Goal: Check status: Check status

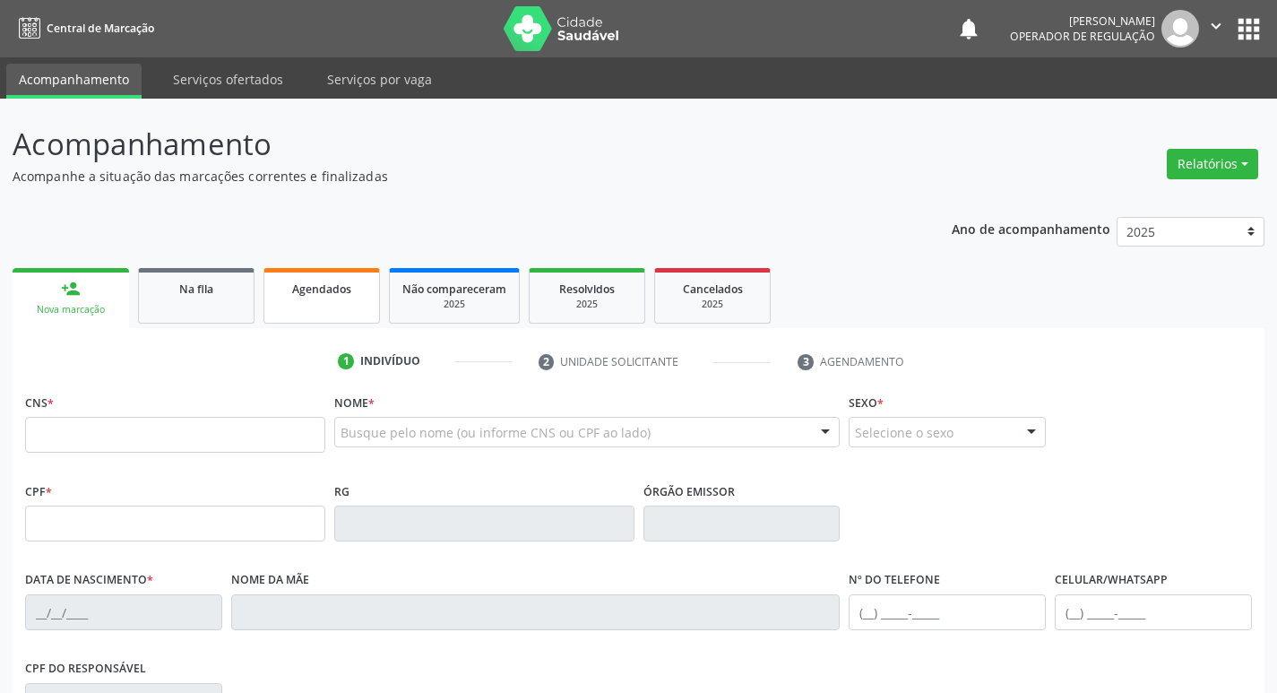
click at [341, 298] on link "Agendados" at bounding box center [322, 296] width 117 height 56
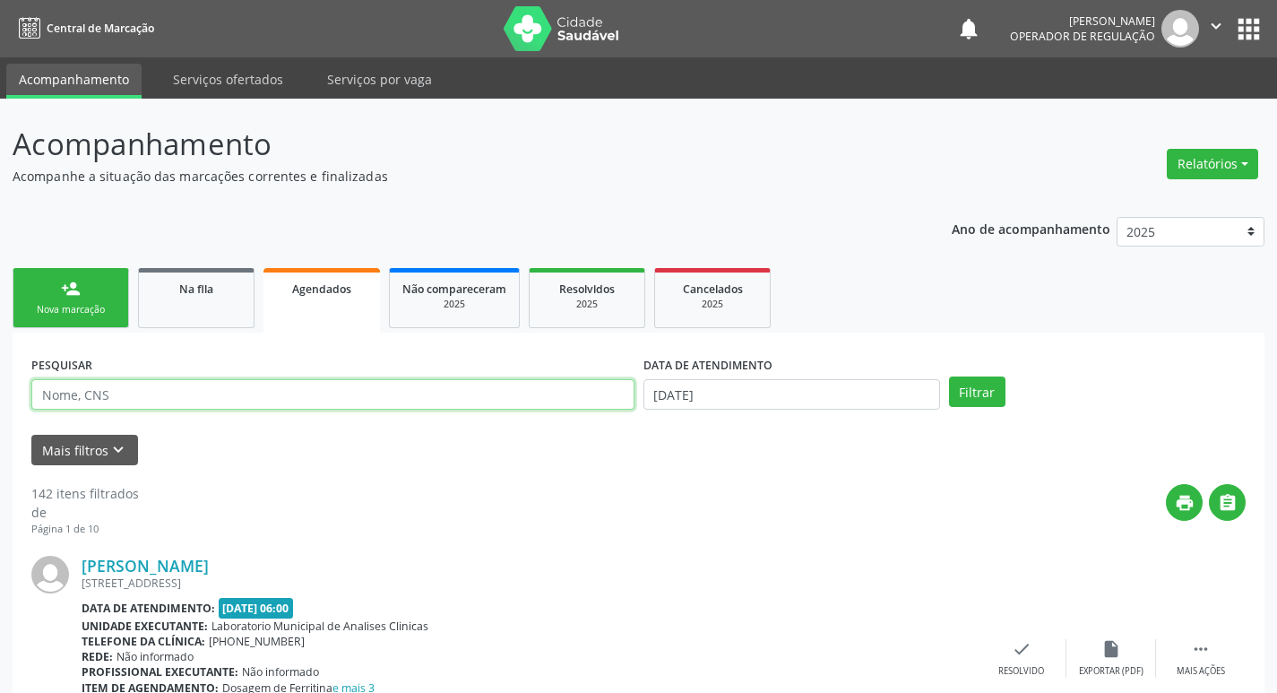
click at [426, 387] on input "text" at bounding box center [332, 394] width 603 height 30
paste input "700 0069 2593 3708"
type input "700 0069 2593 3708"
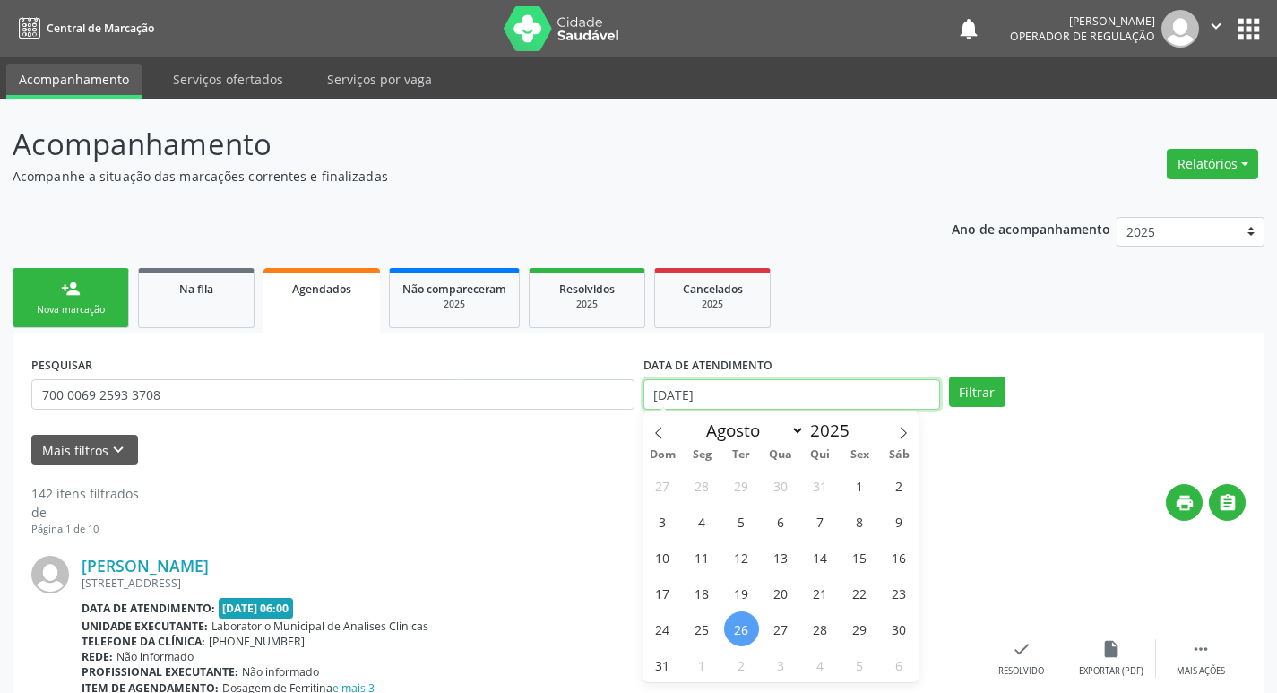
click at [705, 391] on input "[DATE]" at bounding box center [792, 394] width 297 height 30
click at [949, 376] on button "Filtrar" at bounding box center [977, 391] width 56 height 30
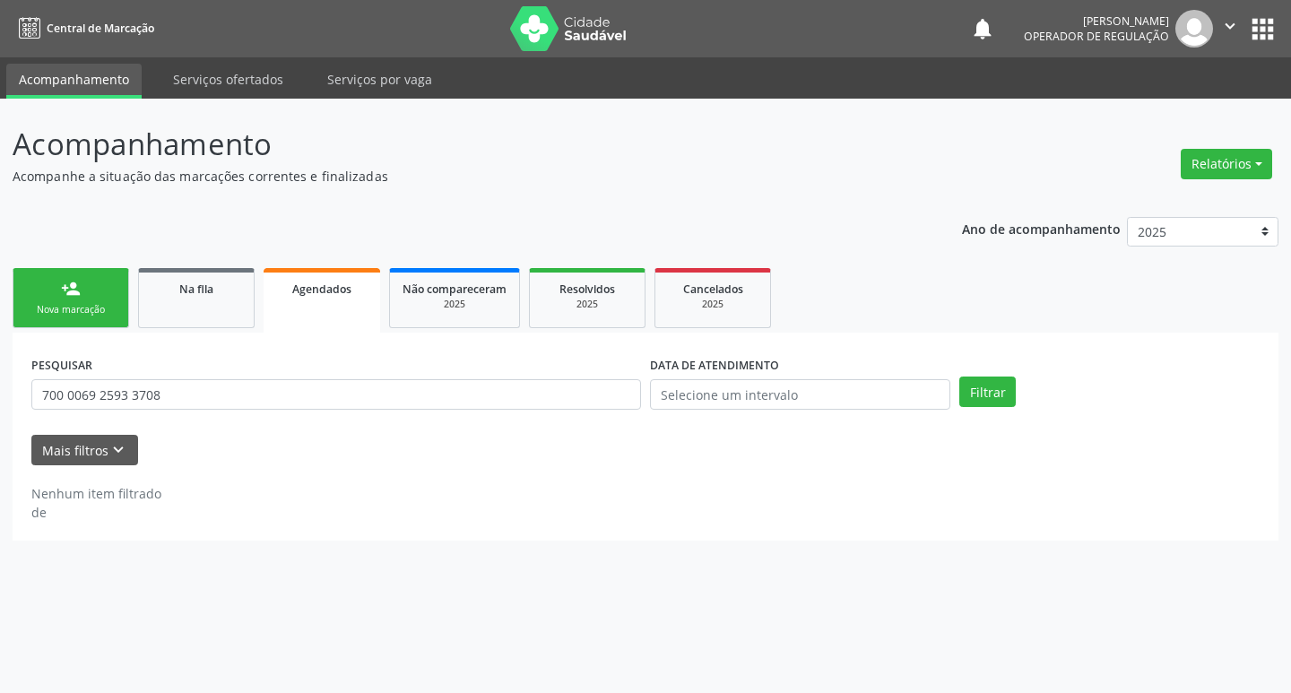
click at [445, 446] on form "PESQUISAR 700 0069 2593 3708 DATA DE ATENDIMENTO Filtrar UNIDADE DE REFERÊNCIA …" at bounding box center [645, 408] width 1228 height 114
click at [369, 359] on div "PESQUISAR 700 0069 2593 3708" at bounding box center [336, 386] width 619 height 70
click at [213, 311] on link "Na fila" at bounding box center [196, 298] width 117 height 60
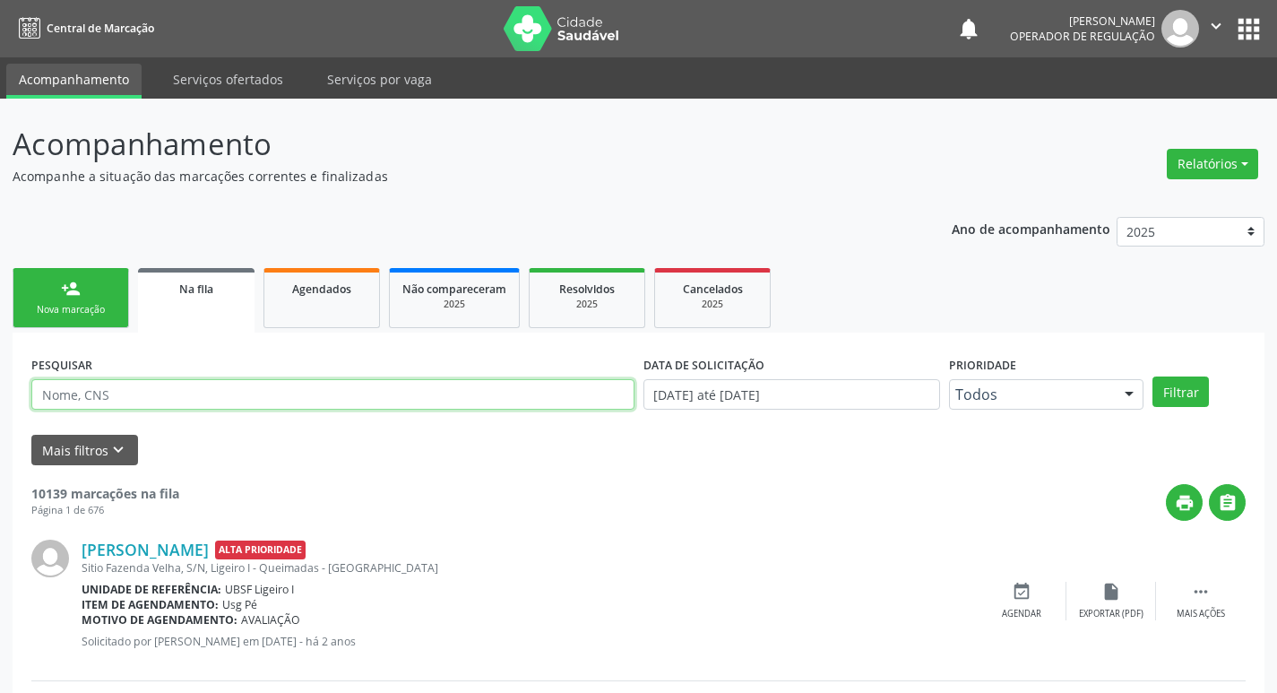
click at [316, 388] on input "text" at bounding box center [332, 394] width 603 height 30
paste input "700 0069 2593 3708"
type input "700 0069 2593 3708"
click at [1153, 376] on button "Filtrar" at bounding box center [1181, 391] width 56 height 30
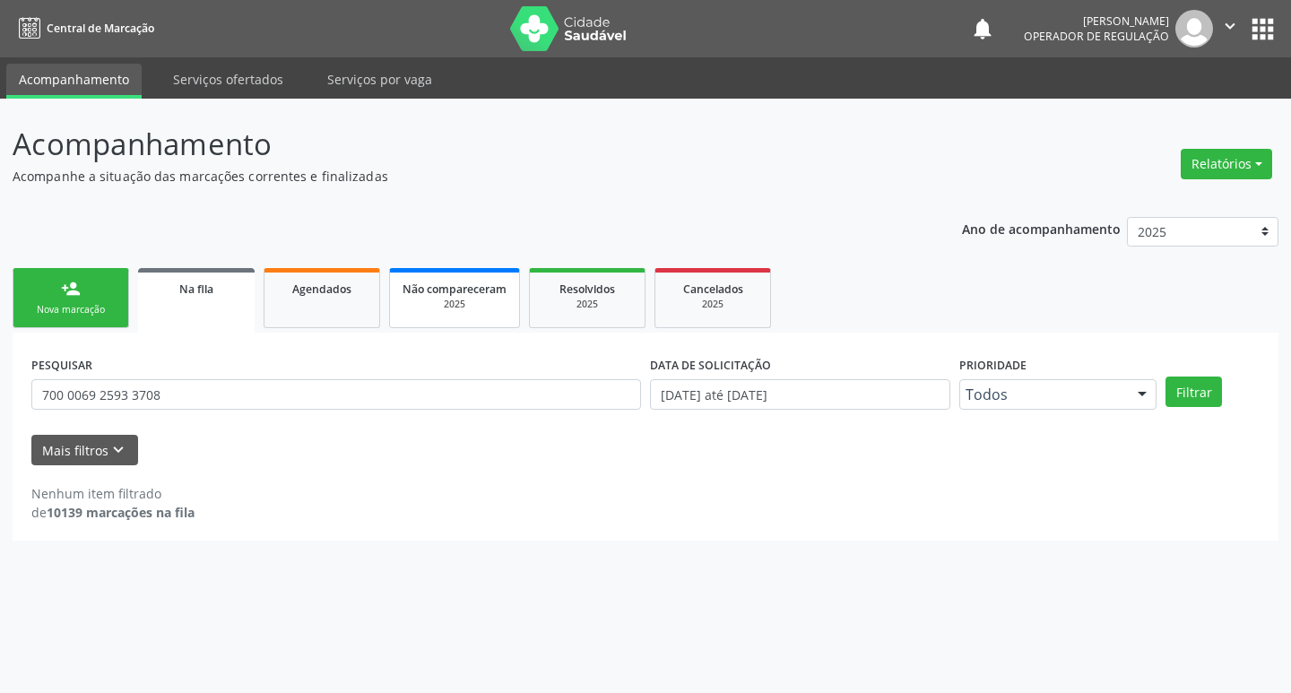
click at [464, 295] on span "Não compareceram" at bounding box center [454, 288] width 104 height 15
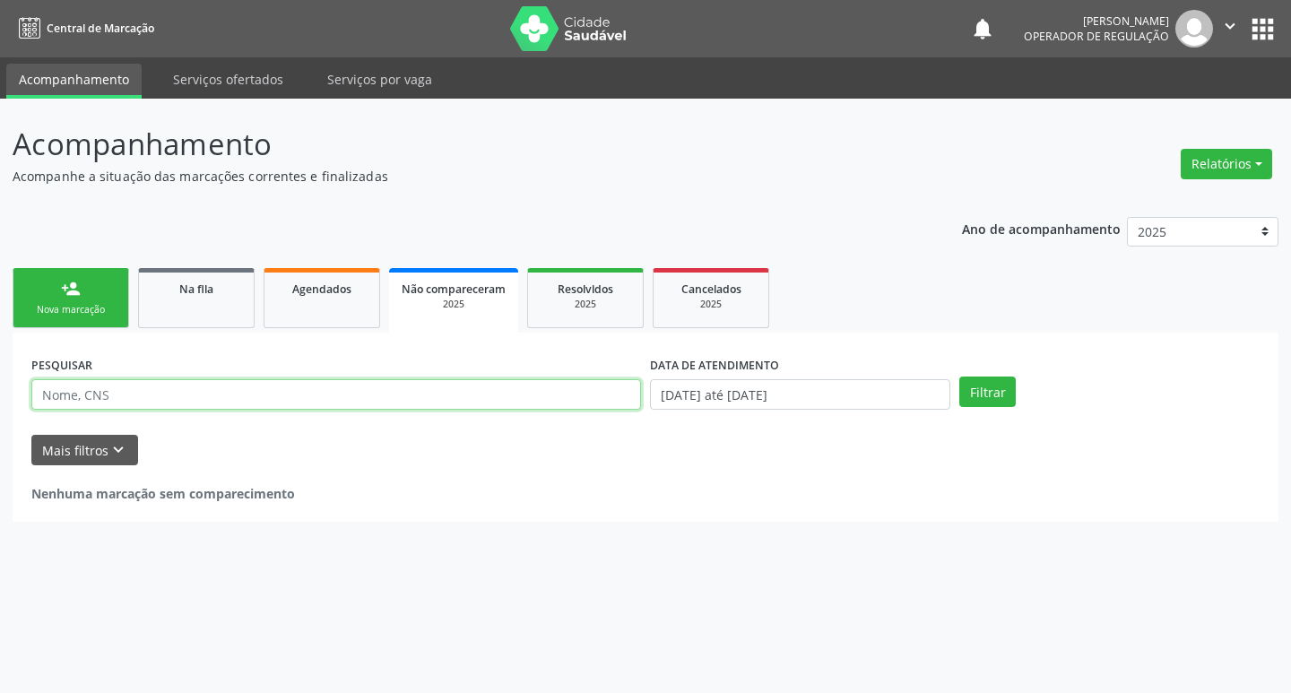
click at [412, 405] on input "text" at bounding box center [336, 394] width 610 height 30
paste input "700 0069 2593 3708"
type input "700 0069 2593 3708"
click at [959, 376] on button "Filtrar" at bounding box center [987, 391] width 56 height 30
click at [193, 395] on input "700 0069 2593 3708" at bounding box center [336, 394] width 610 height 30
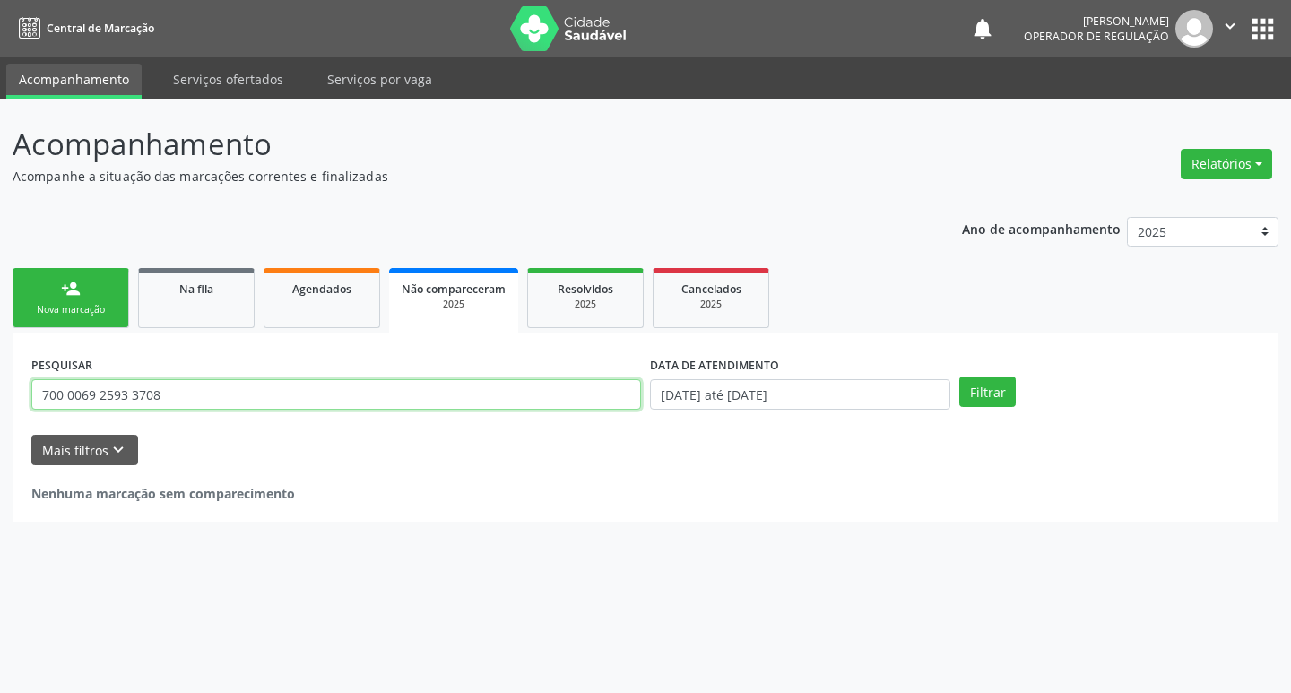
click at [193, 395] on input "700 0069 2593 3708" at bounding box center [336, 394] width 610 height 30
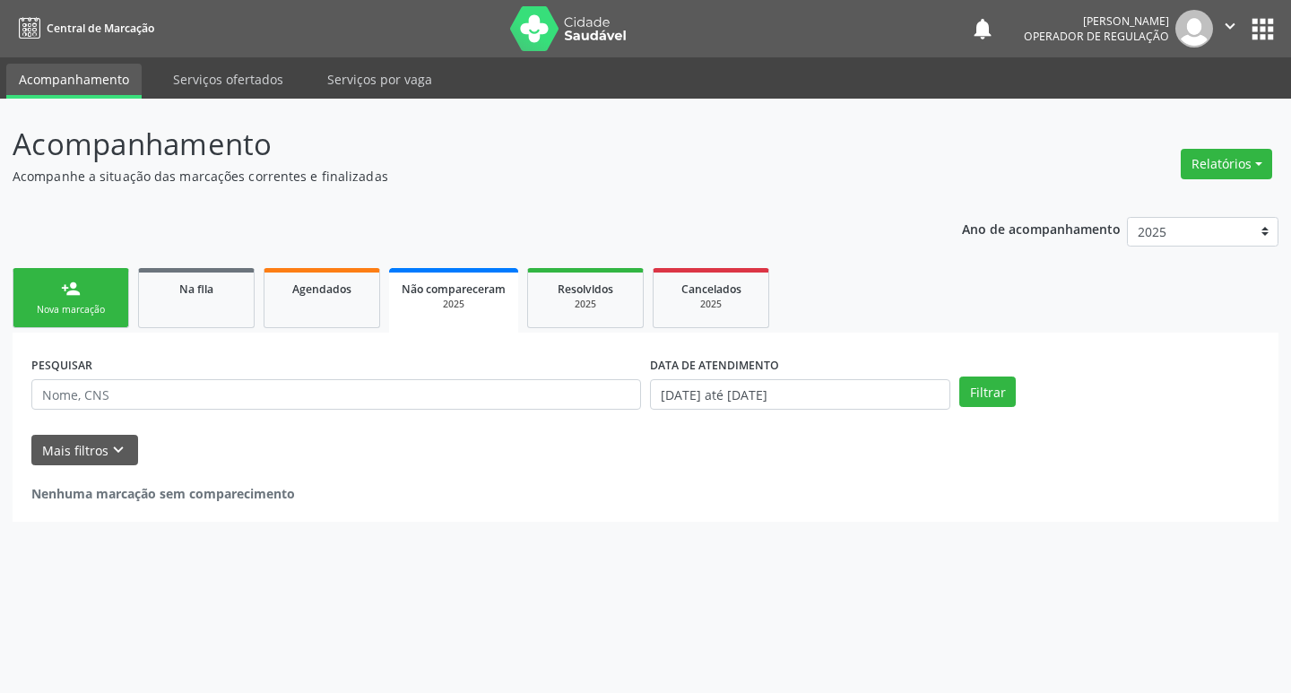
click at [1253, 26] on button "apps" at bounding box center [1262, 28] width 31 height 31
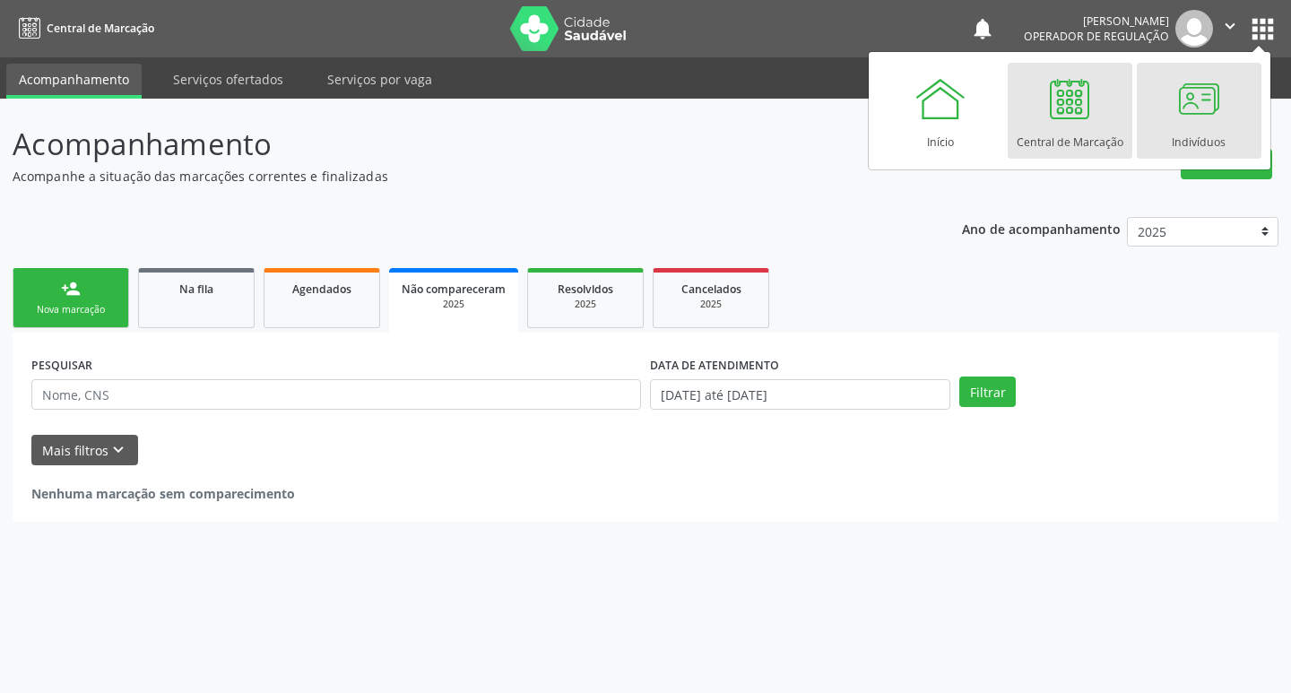
click at [1195, 127] on div "Indivíduos" at bounding box center [1199, 137] width 54 height 24
